Goal: Transaction & Acquisition: Purchase product/service

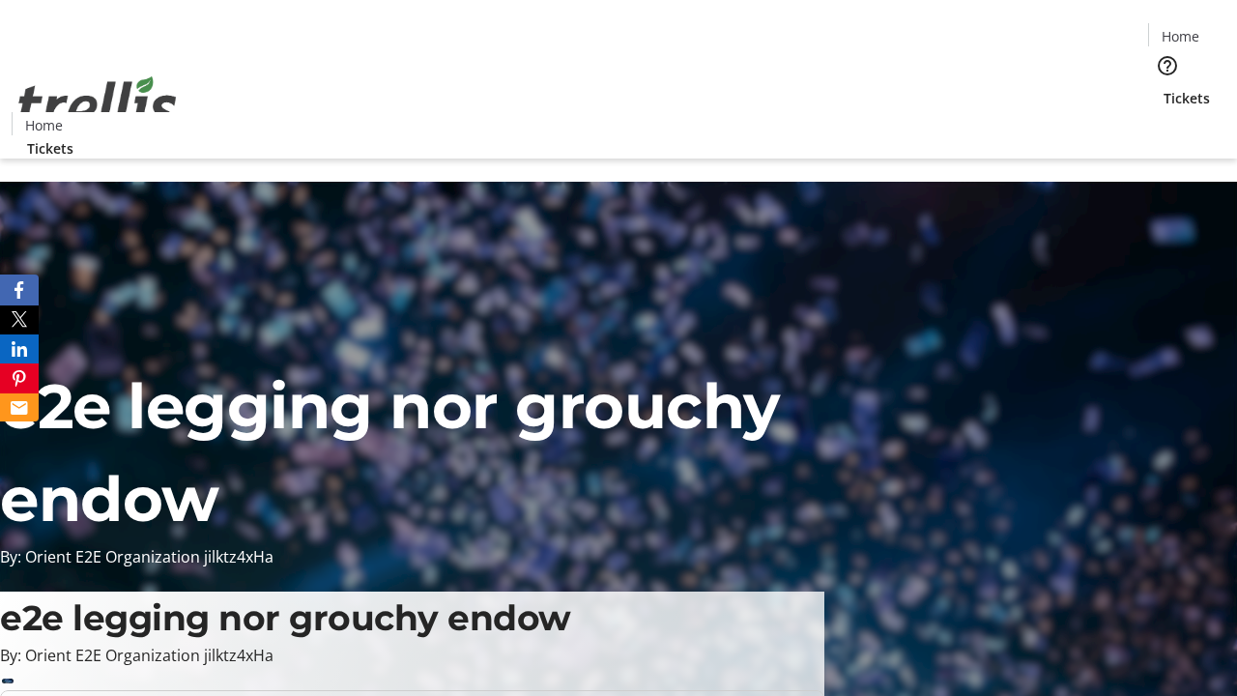
click at [1163, 88] on span "Tickets" at bounding box center [1186, 98] width 46 height 20
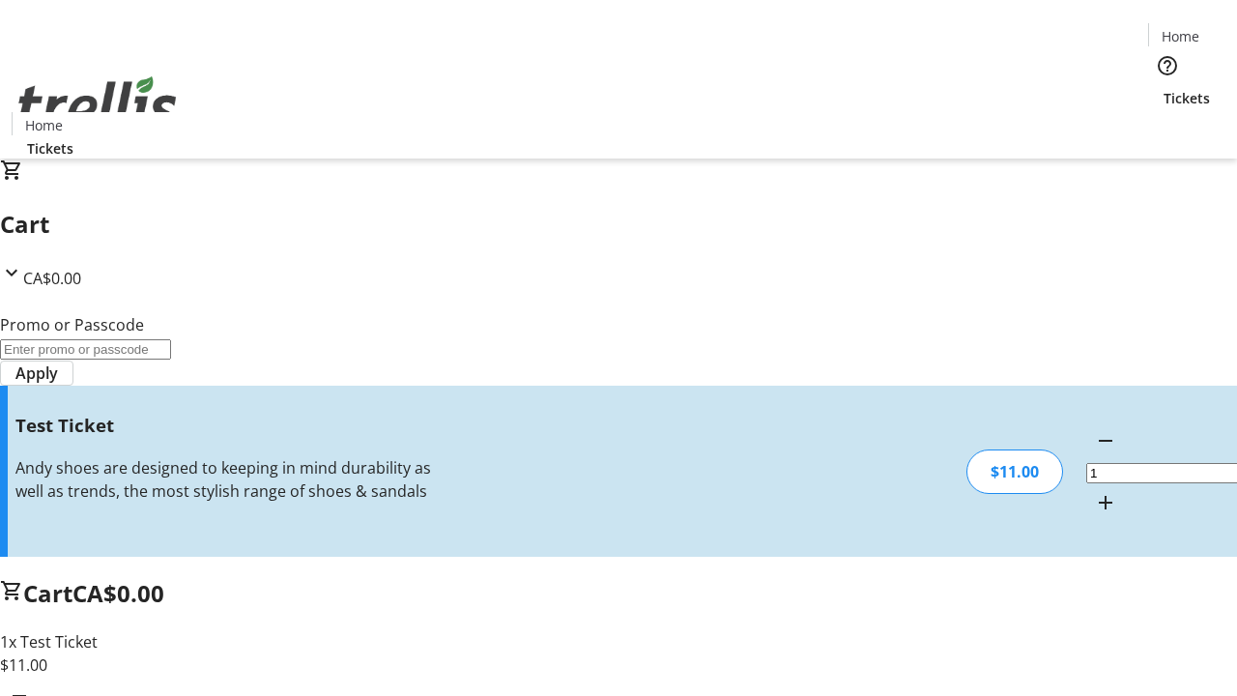
type input "UNLOCK"
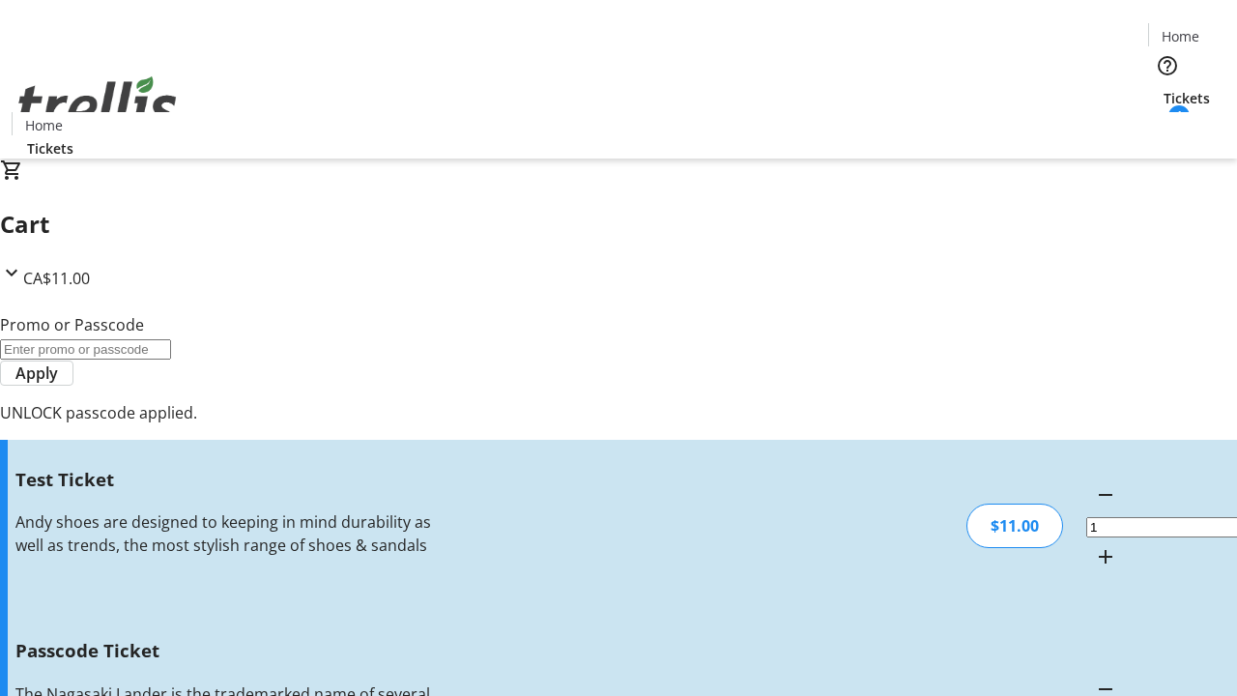
type input "5"
